Goal: Navigation & Orientation: Understand site structure

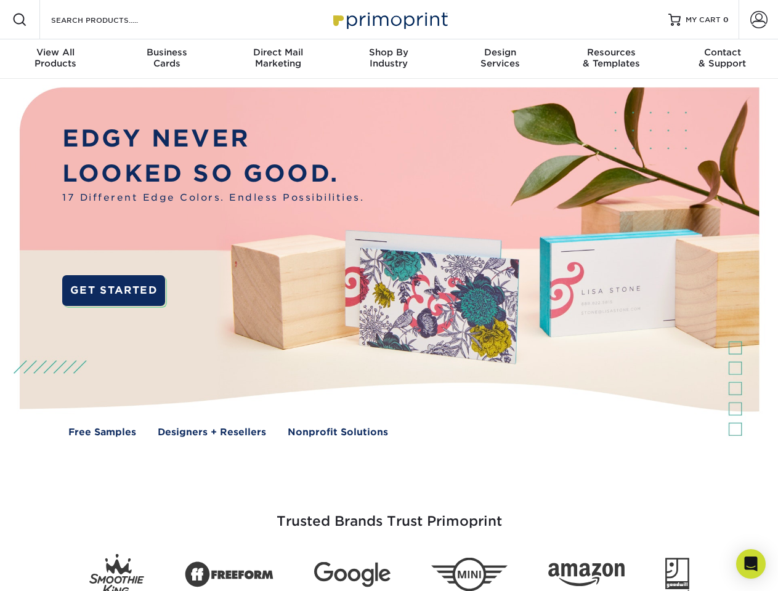
click at [388, 296] on img at bounding box center [389, 271] width 770 height 385
click at [20, 20] on span at bounding box center [19, 19] width 15 height 15
click at [758, 20] on span at bounding box center [758, 19] width 17 height 17
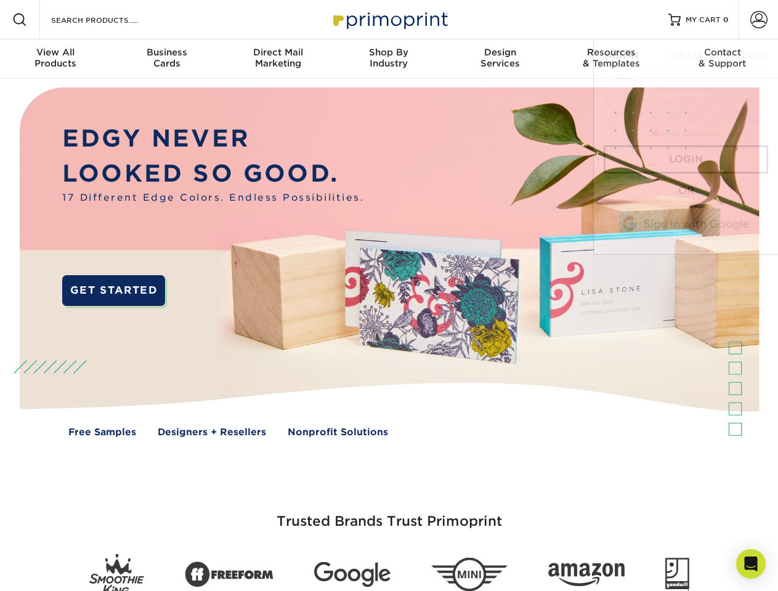
click at [55, 59] on div "View All Products" at bounding box center [55, 58] width 111 height 22
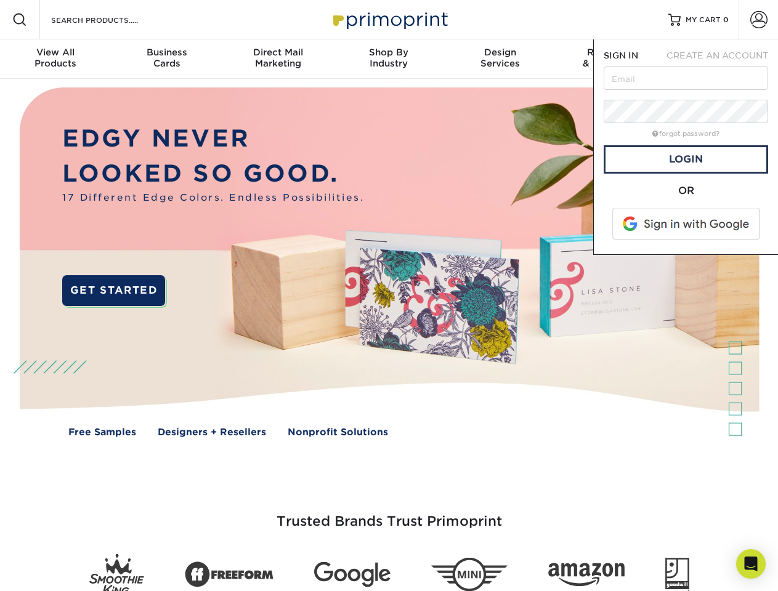
click at [166, 59] on div "Business Cards" at bounding box center [166, 58] width 111 height 22
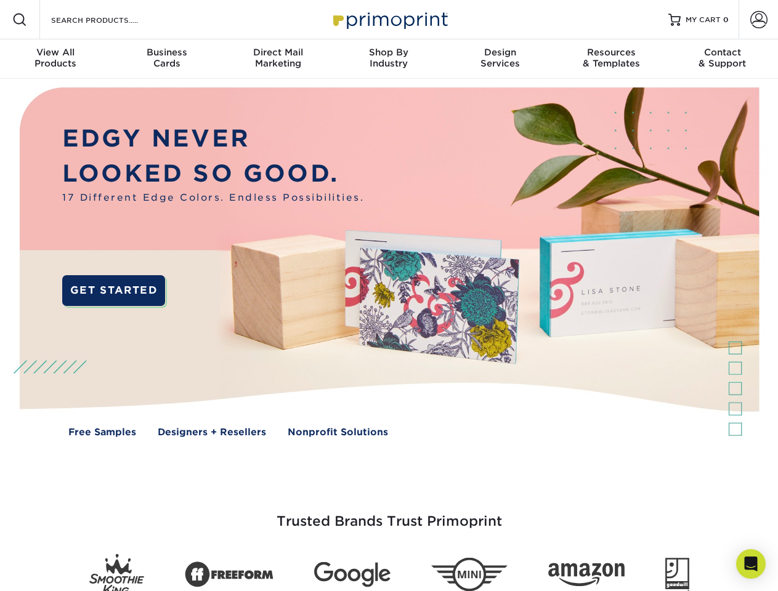
click at [278, 59] on div "Direct Mail Marketing" at bounding box center [277, 58] width 111 height 22
click at [388, 59] on div "Shop By Industry" at bounding box center [388, 58] width 111 height 22
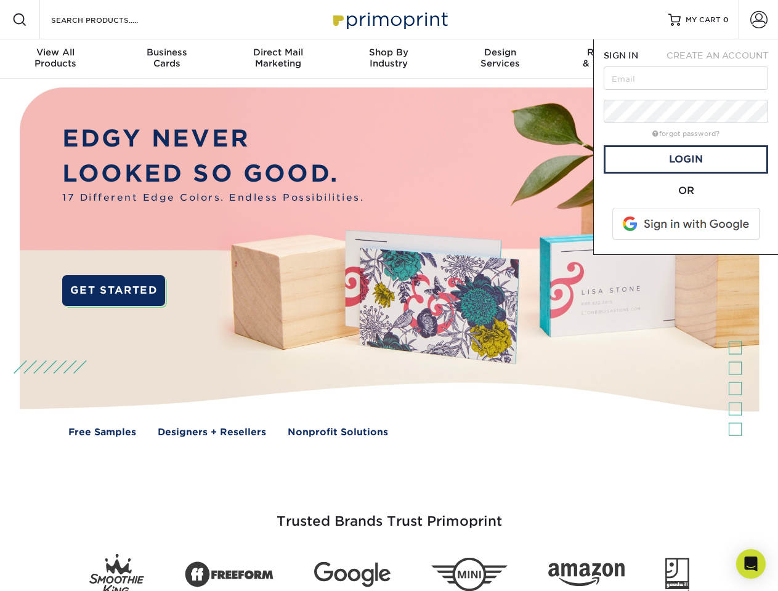
click at [500, 59] on div "Design Services" at bounding box center [500, 58] width 111 height 22
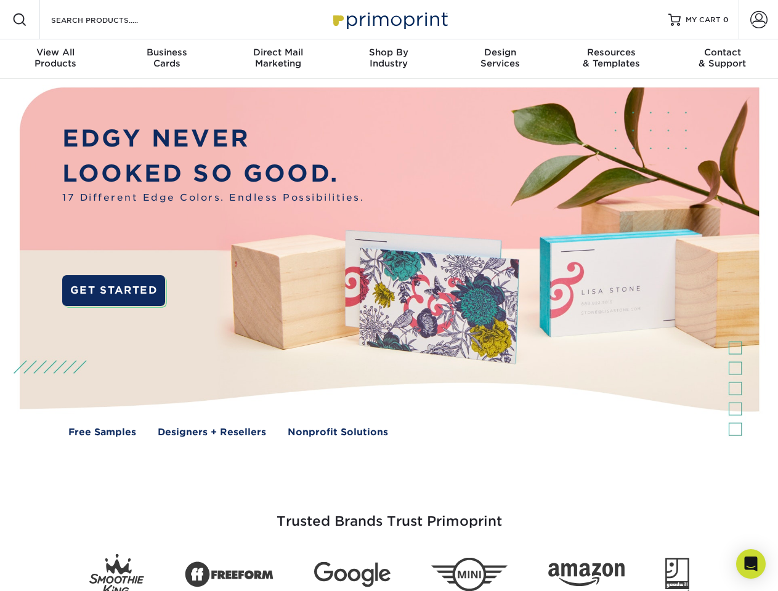
click at [611, 59] on span "SIGN IN" at bounding box center [620, 55] width 34 height 10
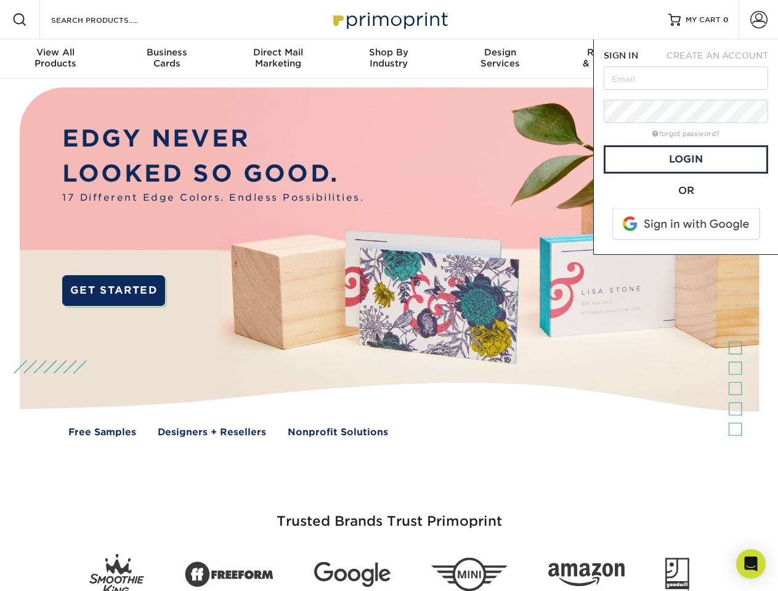
click at [722, 59] on div "Contact & Support" at bounding box center [722, 58] width 111 height 22
